Goal: Task Accomplishment & Management: Complete application form

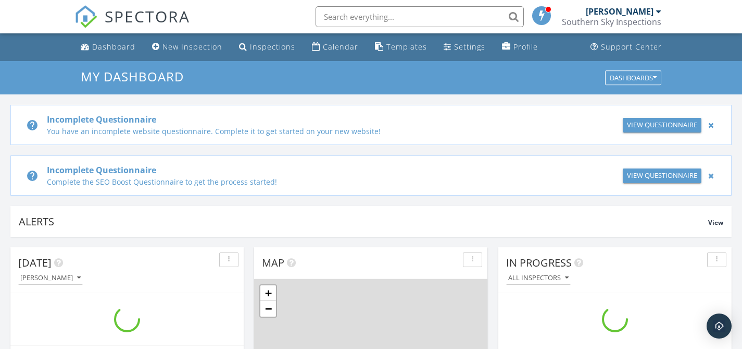
scroll to position [964, 759]
click at [642, 12] on div "[PERSON_NAME]" at bounding box center [620, 11] width 68 height 10
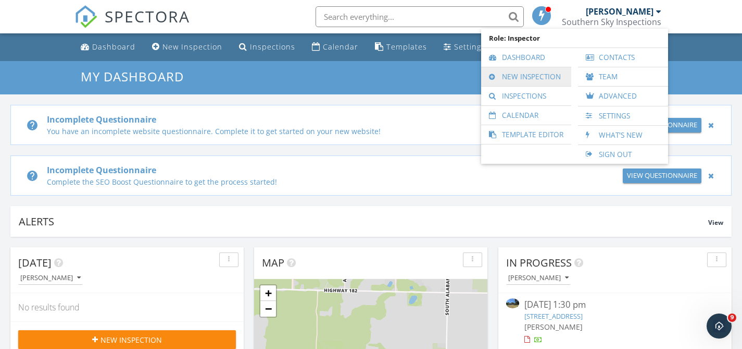
scroll to position [0, 0]
click at [548, 79] on link "New Inspection" at bounding box center [527, 76] width 80 height 19
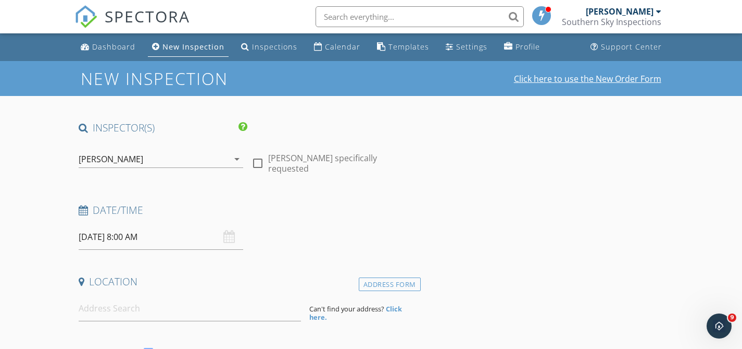
click at [540, 78] on link "Click here to use the New Order Form" at bounding box center [587, 79] width 147 height 8
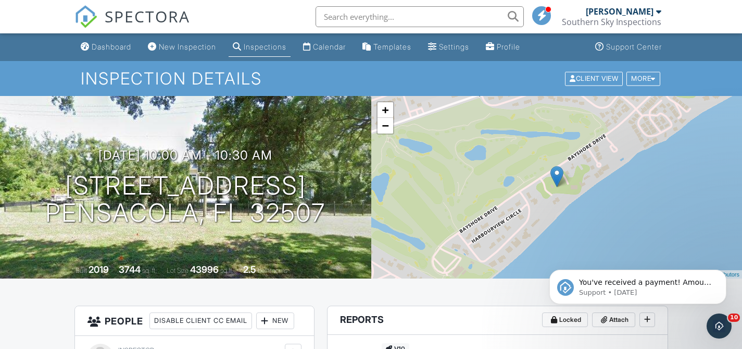
click at [640, 15] on div "[PERSON_NAME]" at bounding box center [620, 11] width 68 height 10
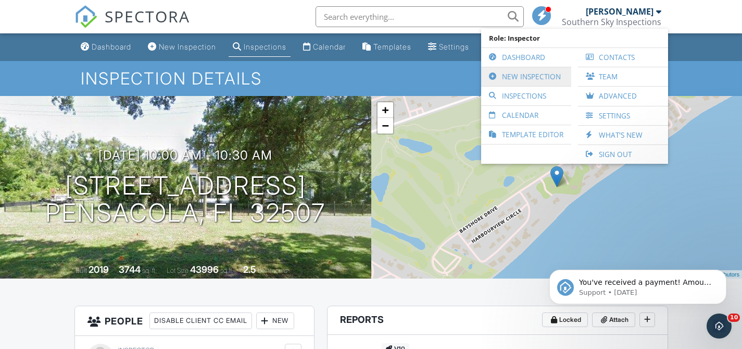
click at [530, 72] on link "New Inspection" at bounding box center [527, 76] width 80 height 19
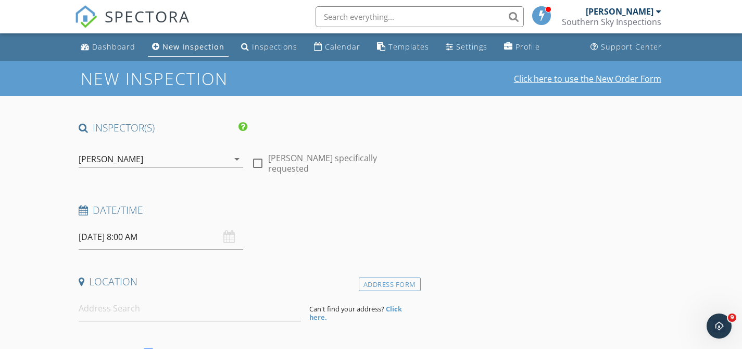
click at [554, 76] on link "Click here to use the New Order Form" at bounding box center [587, 79] width 147 height 8
